Goal: Find specific page/section: Find specific page/section

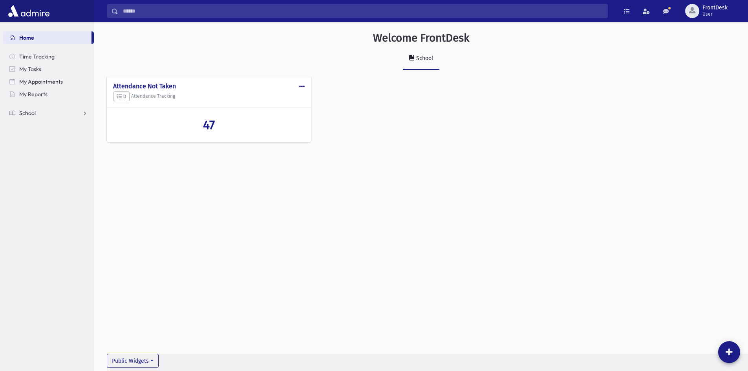
click at [58, 114] on link "School" at bounding box center [48, 113] width 91 height 13
click at [60, 140] on link "Attendance" at bounding box center [48, 138] width 91 height 13
click at [54, 163] on link "List" at bounding box center [48, 163] width 91 height 13
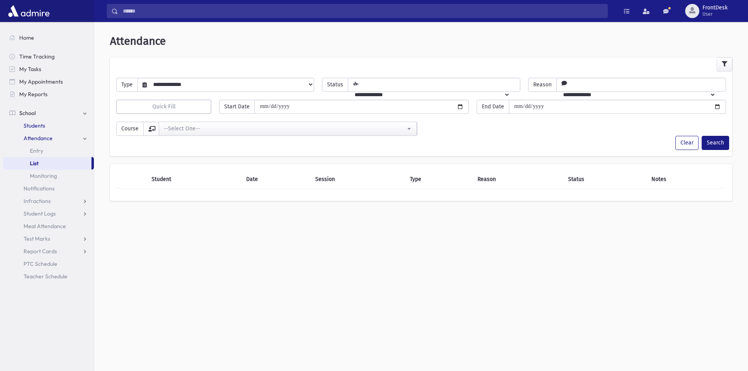
click at [38, 126] on span "Students" at bounding box center [35, 125] width 22 height 7
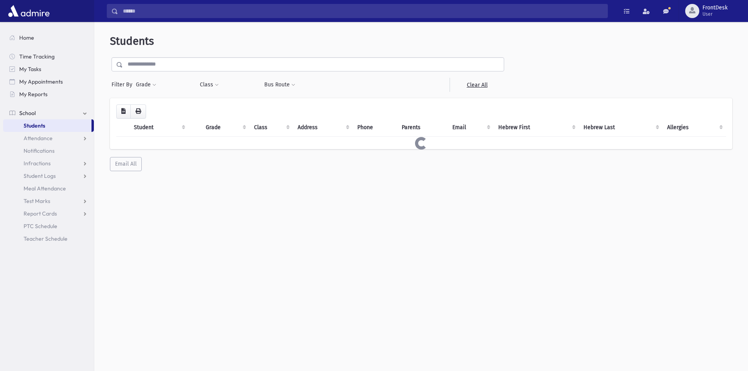
click at [177, 68] on input "text" at bounding box center [313, 64] width 381 height 14
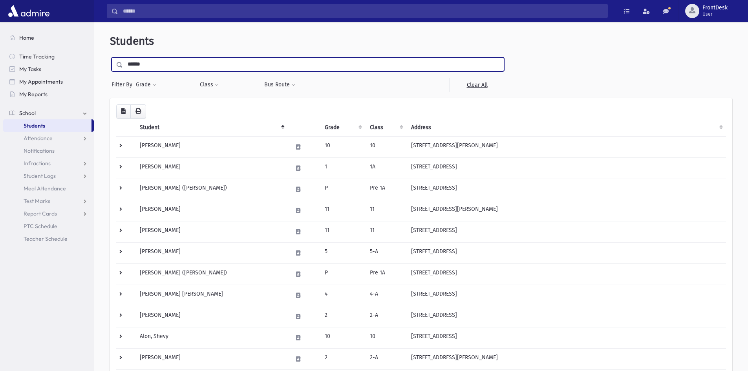
type input "******"
click at [110, 57] on input "submit" at bounding box center [121, 62] width 22 height 11
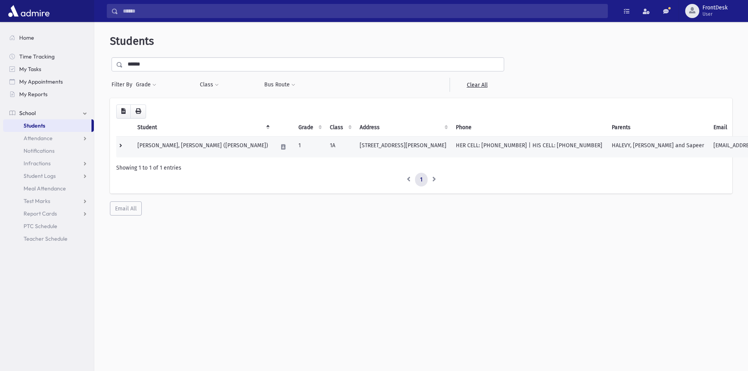
click at [123, 150] on td at bounding box center [124, 146] width 16 height 21
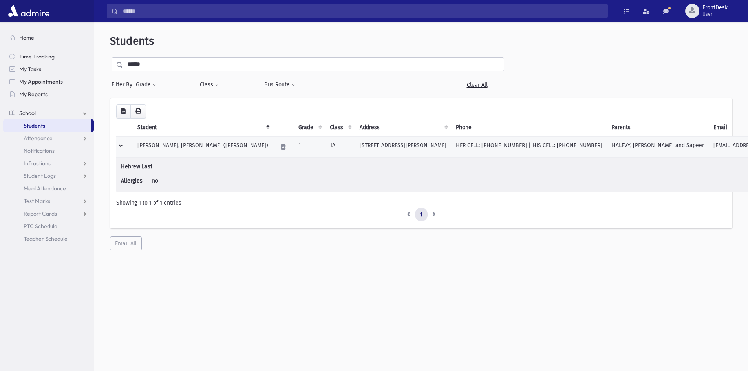
click at [123, 150] on td at bounding box center [124, 146] width 16 height 21
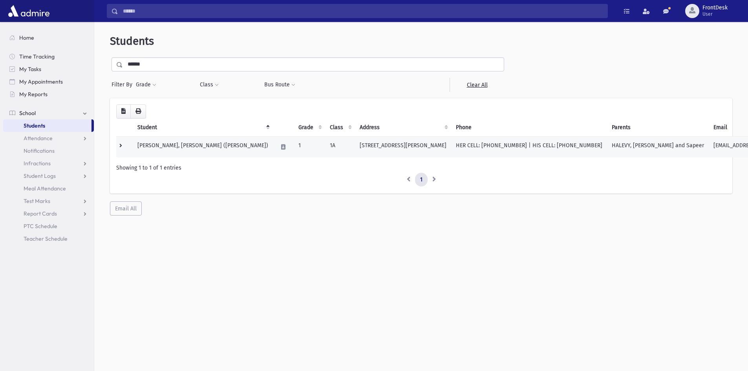
click at [123, 150] on td at bounding box center [124, 146] width 16 height 21
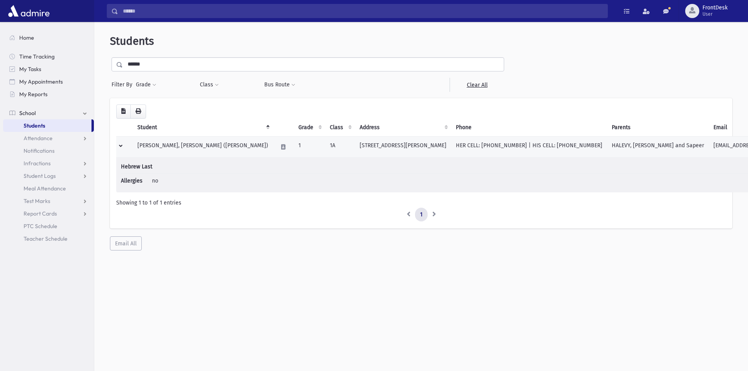
click at [123, 150] on td at bounding box center [124, 146] width 16 height 21
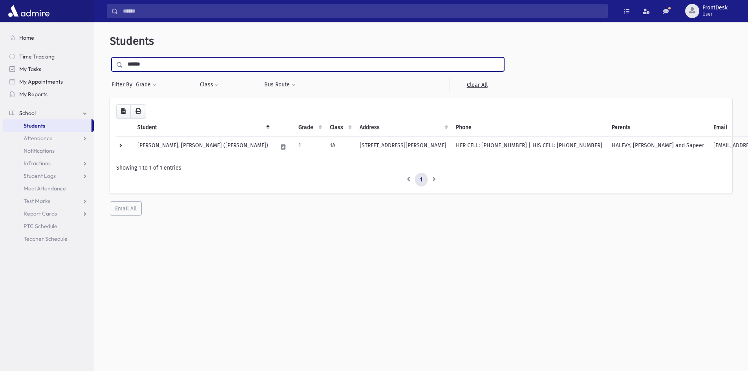
drag, startPoint x: 148, startPoint y: 64, endPoint x: 84, endPoint y: 65, distance: 64.0
click at [84, 65] on div "Search Results Students" at bounding box center [374, 196] width 748 height 392
type input "********"
click at [110, 57] on input "submit" at bounding box center [121, 62] width 22 height 11
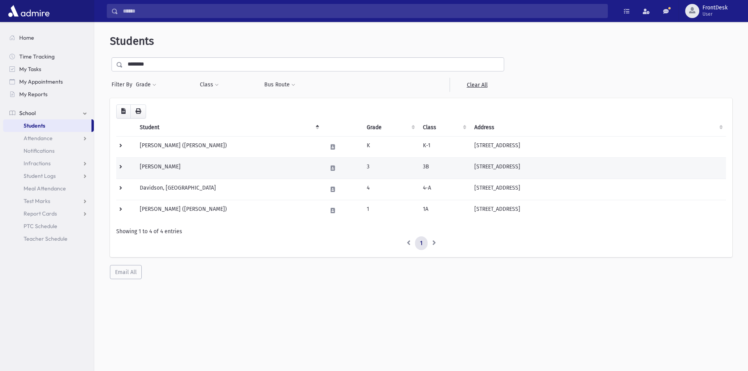
click at [124, 169] on td at bounding box center [125, 167] width 19 height 21
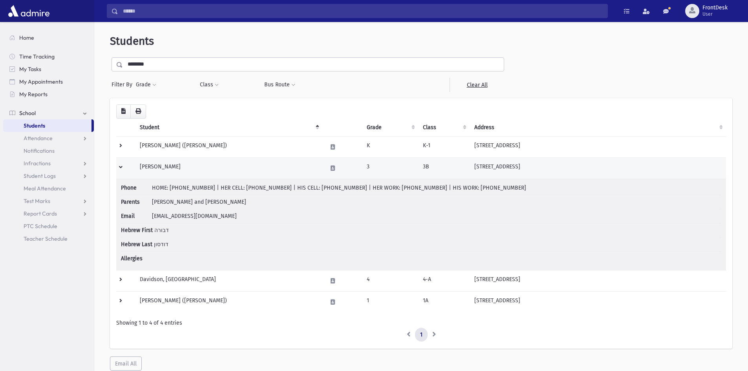
click at [124, 169] on td at bounding box center [125, 167] width 19 height 21
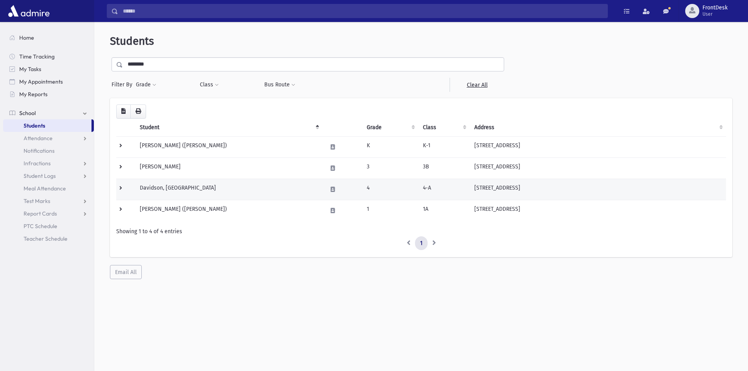
click at [123, 193] on td at bounding box center [125, 189] width 19 height 21
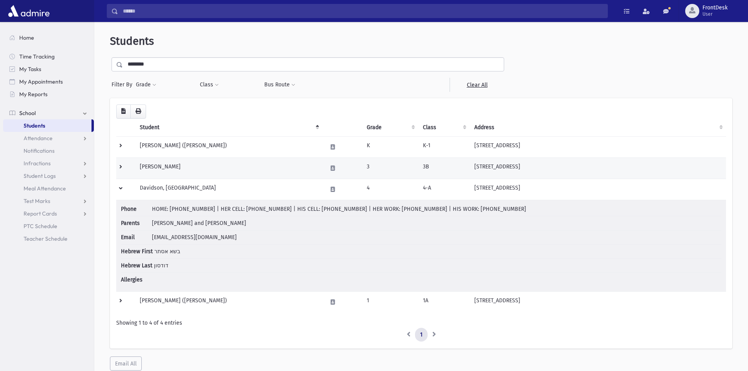
click at [119, 165] on td at bounding box center [125, 167] width 19 height 21
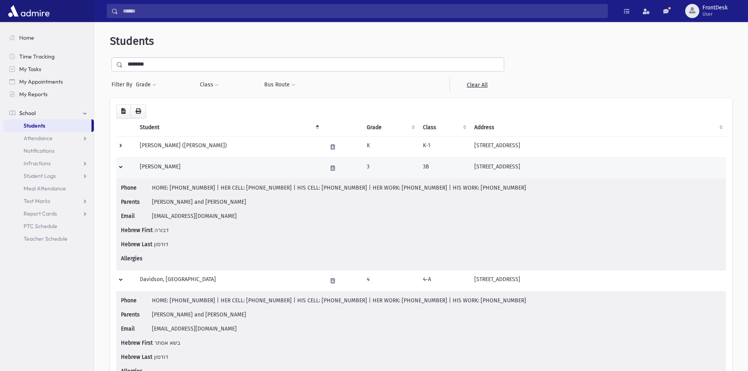
click at [119, 165] on td at bounding box center [125, 167] width 19 height 21
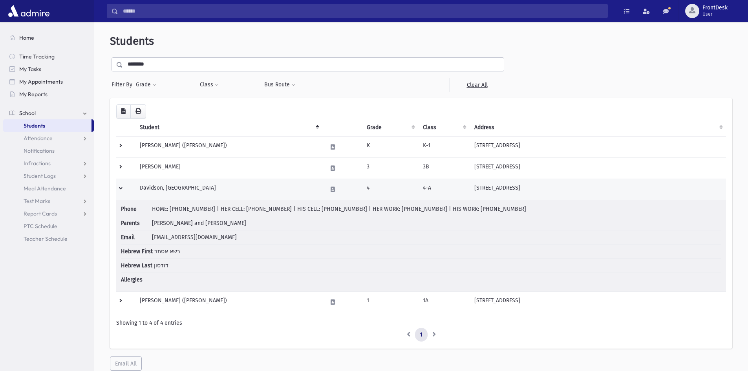
click at [121, 188] on td at bounding box center [125, 189] width 19 height 21
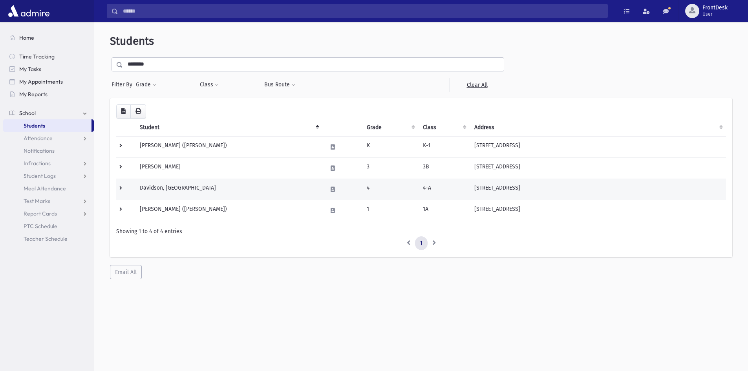
click at [121, 188] on td at bounding box center [125, 189] width 19 height 21
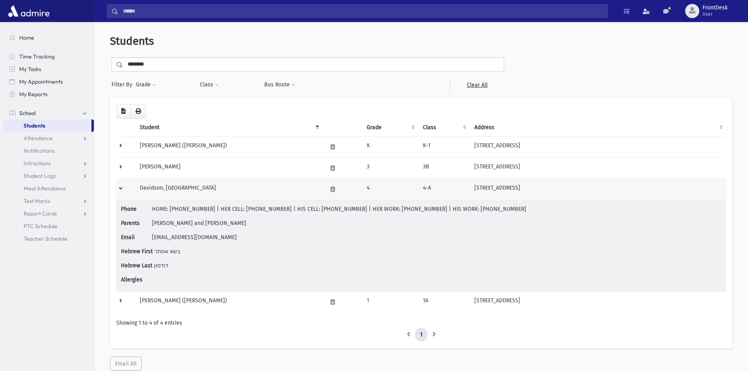
click at [121, 188] on td at bounding box center [125, 189] width 19 height 21
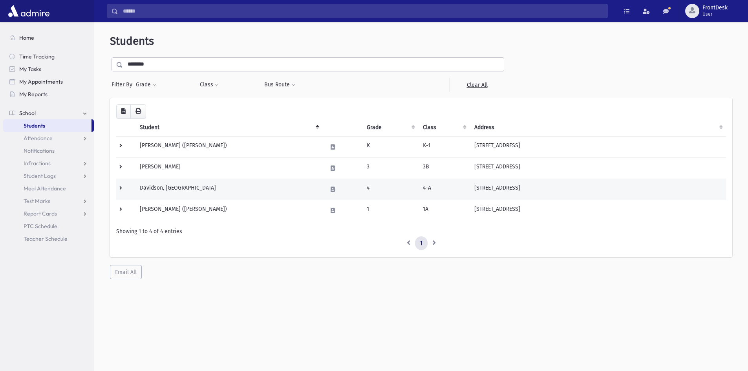
click at [121, 188] on td at bounding box center [125, 189] width 19 height 21
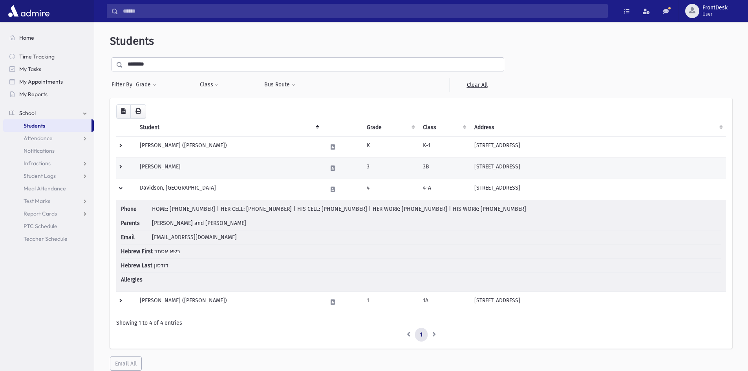
click at [124, 170] on td at bounding box center [125, 167] width 19 height 21
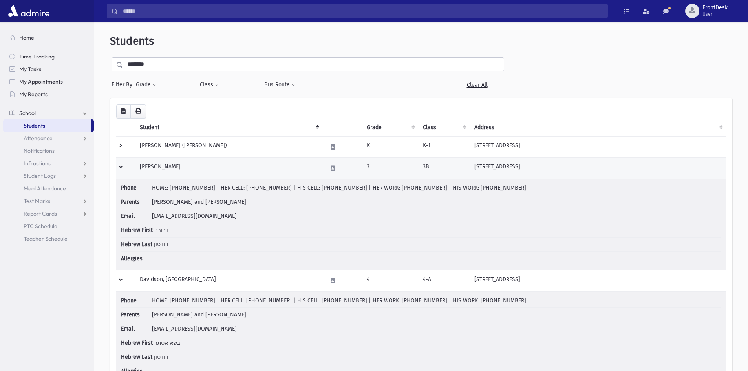
click at [124, 170] on td at bounding box center [125, 167] width 19 height 21
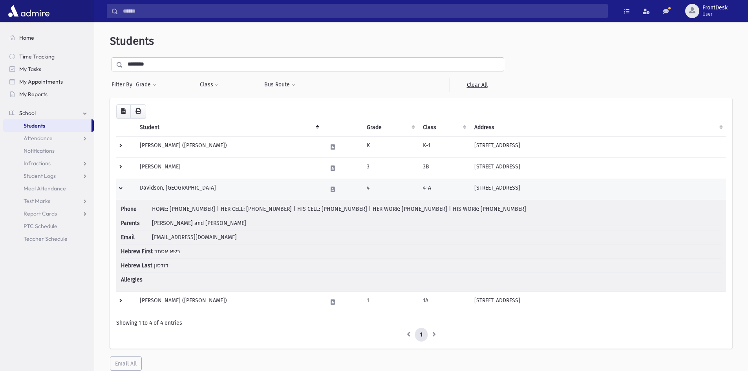
click at [120, 190] on td at bounding box center [125, 189] width 19 height 21
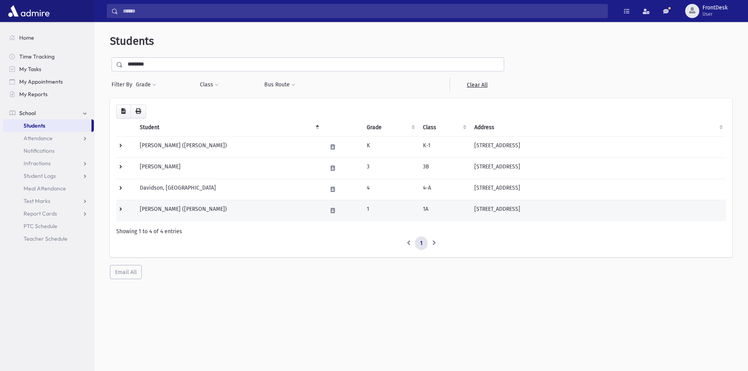
click at [122, 212] on td at bounding box center [125, 210] width 19 height 21
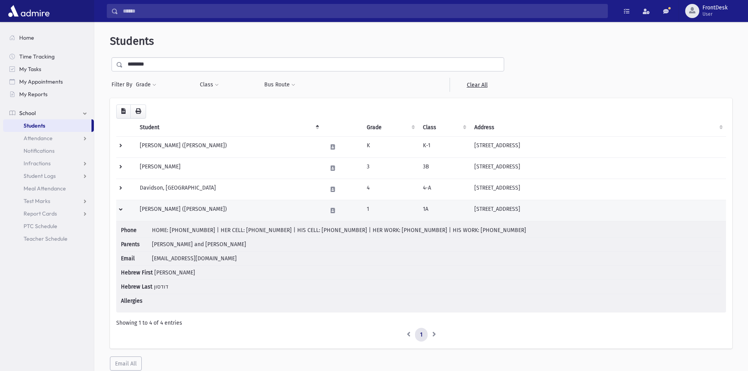
click at [121, 210] on td at bounding box center [125, 210] width 19 height 21
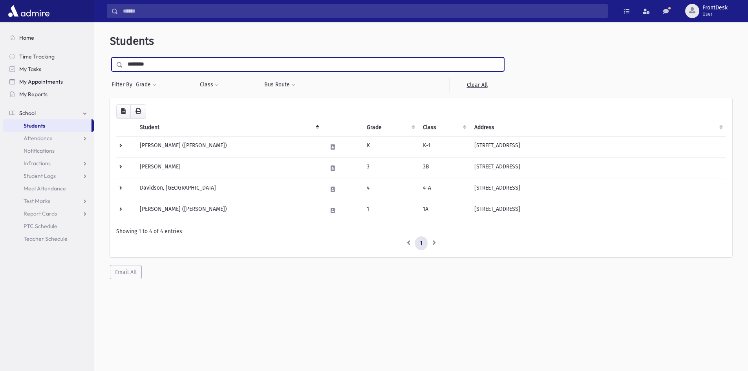
drag, startPoint x: 249, startPoint y: 69, endPoint x: 80, endPoint y: 78, distance: 169.1
click at [80, 78] on div "Search Results Students" at bounding box center [374, 196] width 748 height 392
type input "**********"
click at [110, 57] on input "submit" at bounding box center [121, 62] width 22 height 11
